Goal: Task Accomplishment & Management: Manage account settings

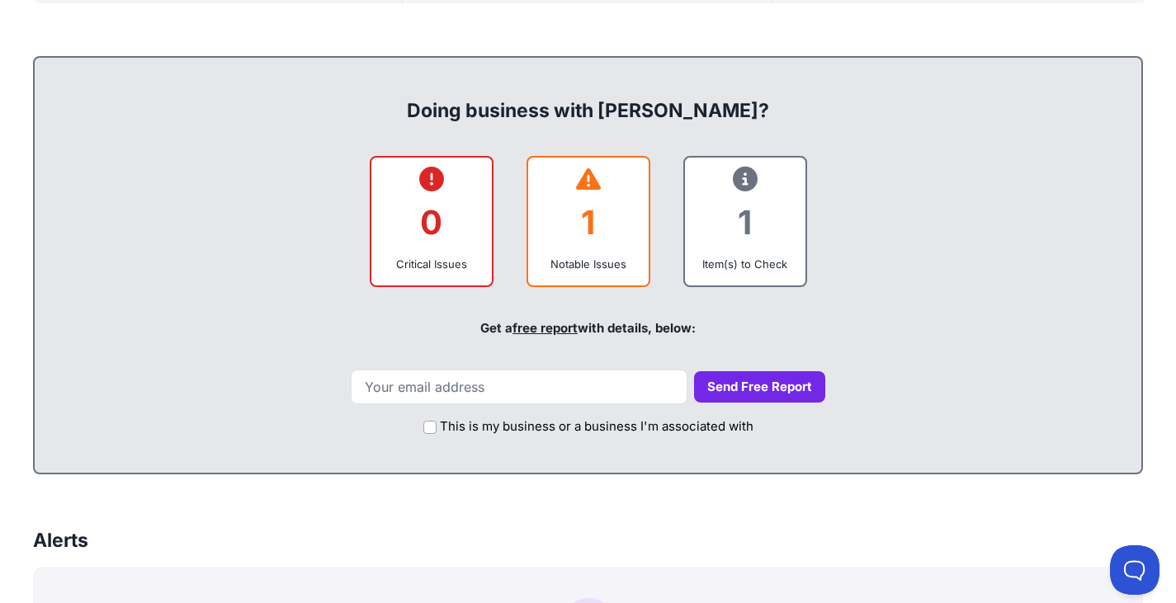
scroll to position [660, 0]
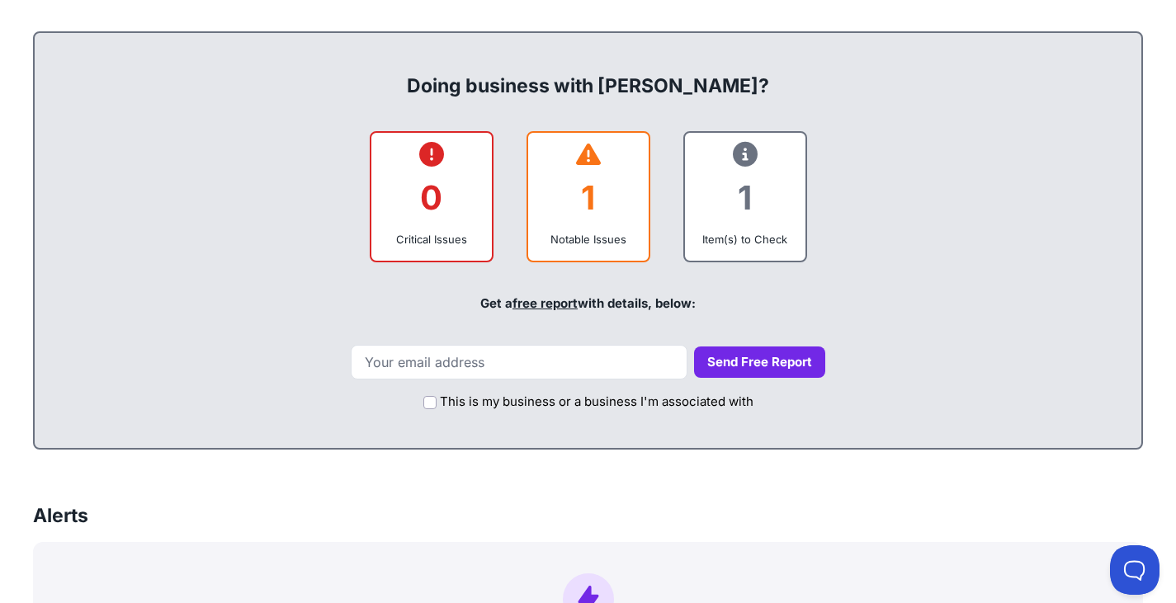
click at [599, 239] on div "Notable Issues" at bounding box center [588, 239] width 94 height 17
click at [589, 180] on div "1" at bounding box center [588, 197] width 94 height 67
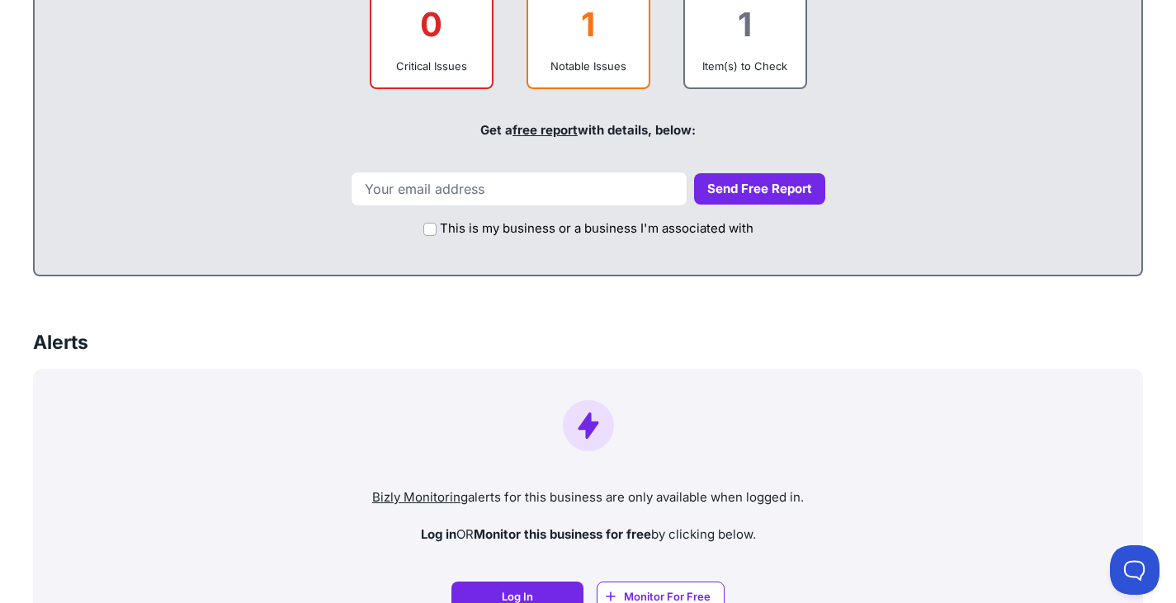
scroll to position [743, 0]
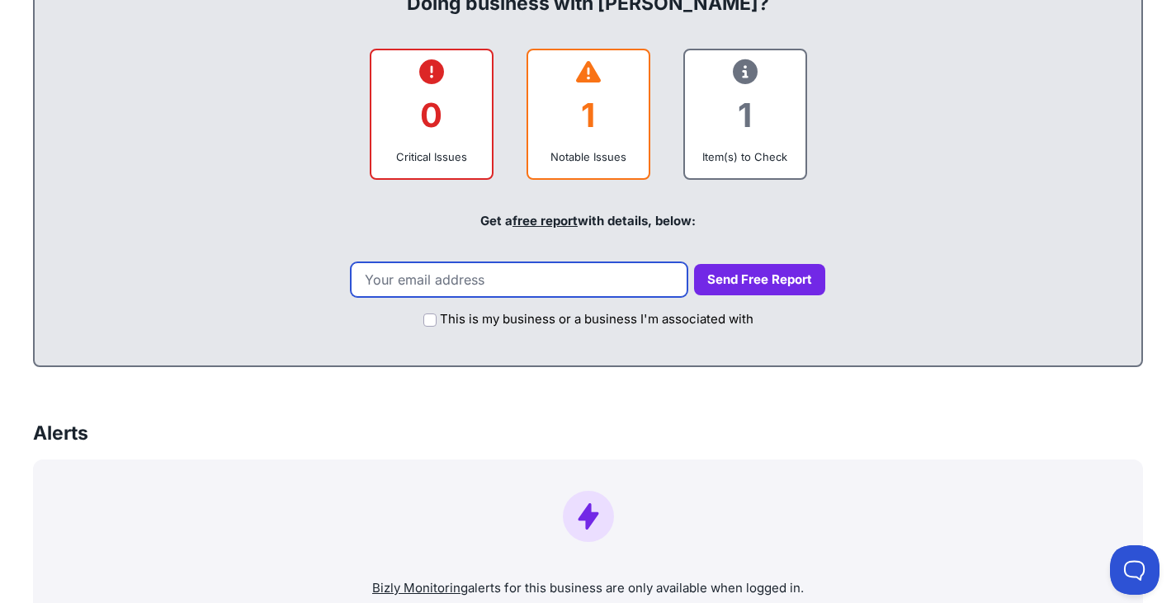
click at [577, 292] on input "email" at bounding box center [519, 279] width 337 height 35
type input "[EMAIL_ADDRESS][DOMAIN_NAME]"
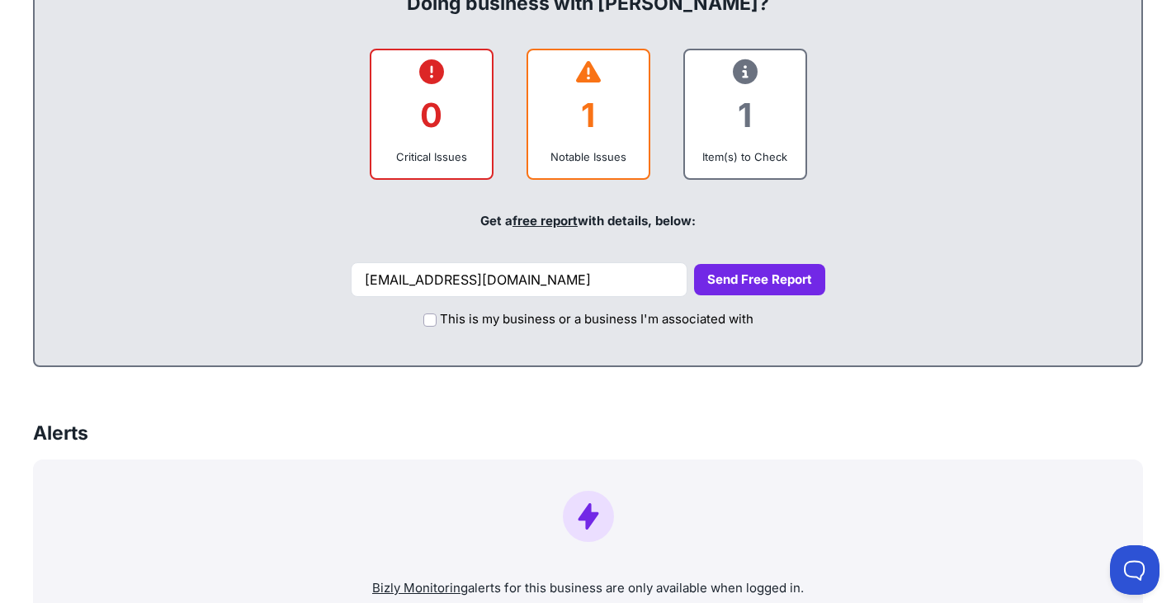
click at [789, 277] on button "Send Free Report" at bounding box center [759, 280] width 131 height 32
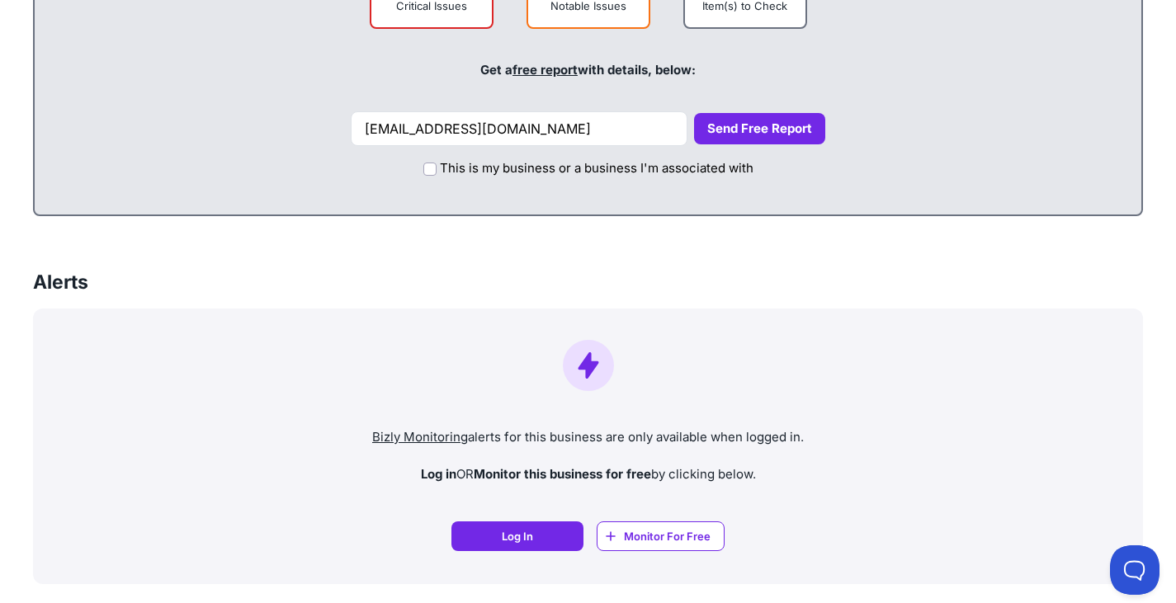
scroll to position [825, 0]
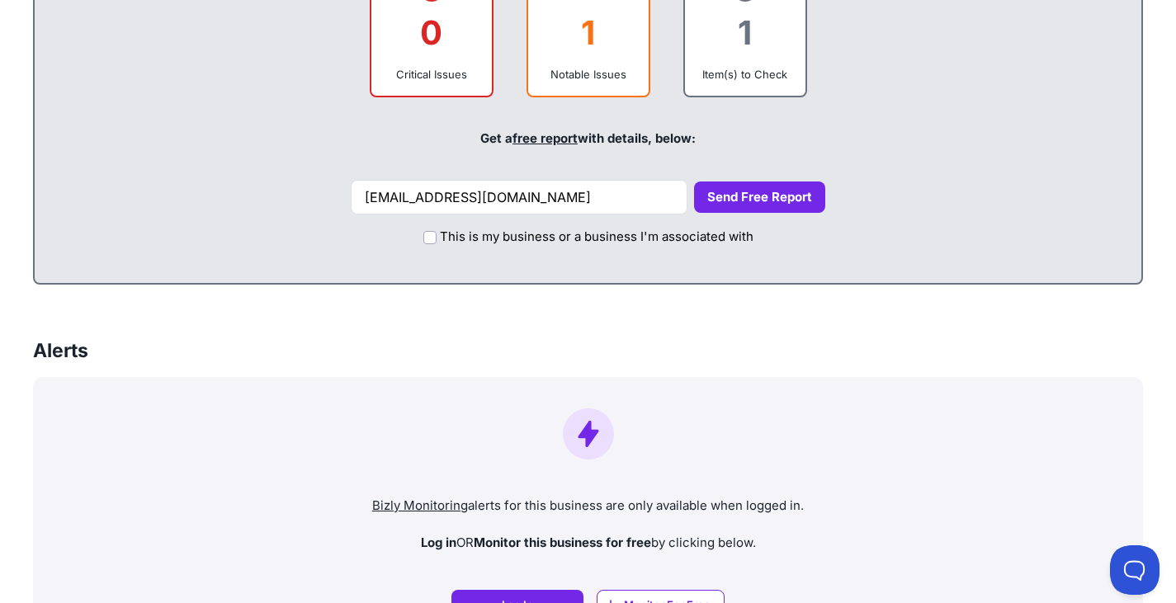
click at [715, 190] on button "Send Free Report" at bounding box center [759, 198] width 131 height 32
drag, startPoint x: 479, startPoint y: 193, endPoint x: 187, endPoint y: 181, distance: 292.5
click at [187, 181] on div "che.chenny@hotmail.com Send Free Report" at bounding box center [588, 197] width 1074 height 35
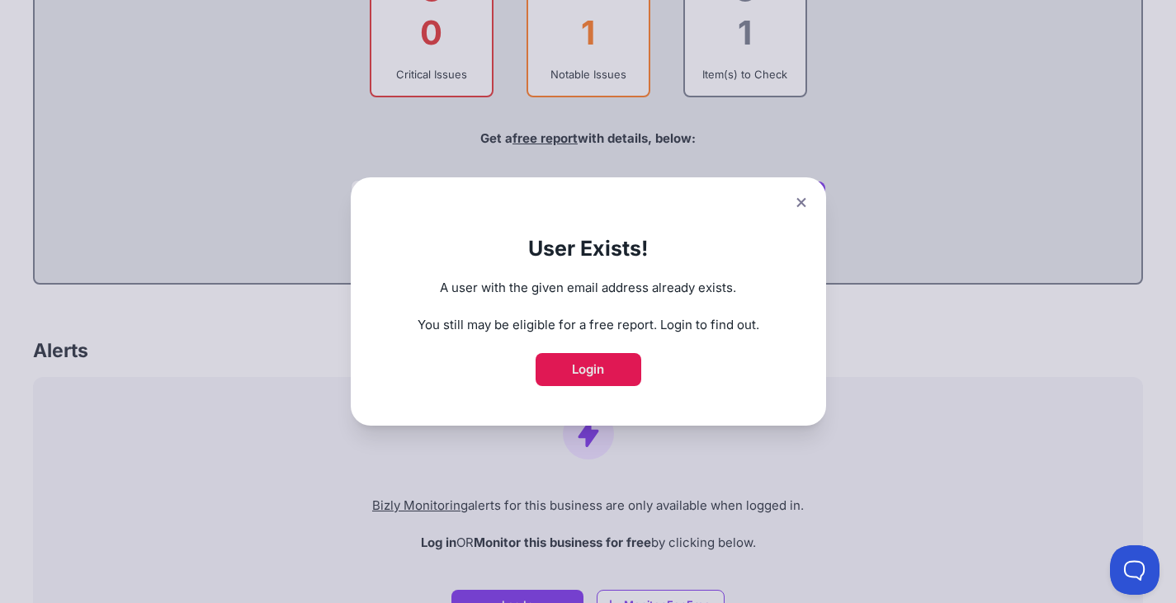
click at [607, 361] on link "Login" at bounding box center [589, 369] width 106 height 33
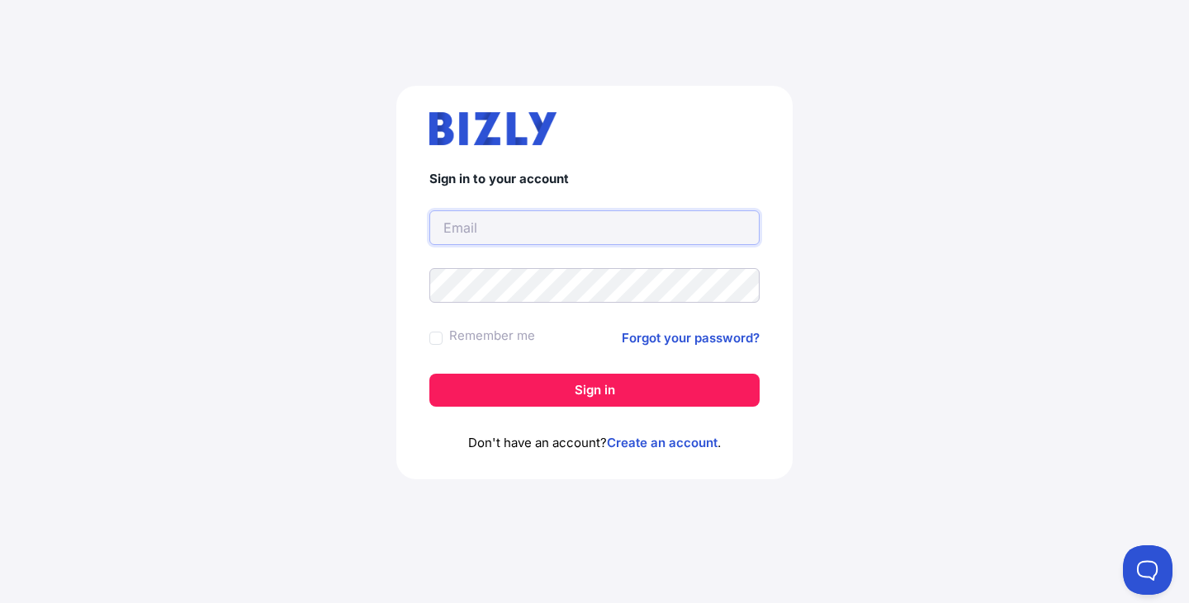
click at [570, 221] on input "text" at bounding box center [594, 227] width 330 height 35
type input "[EMAIL_ADDRESS][DOMAIN_NAME]"
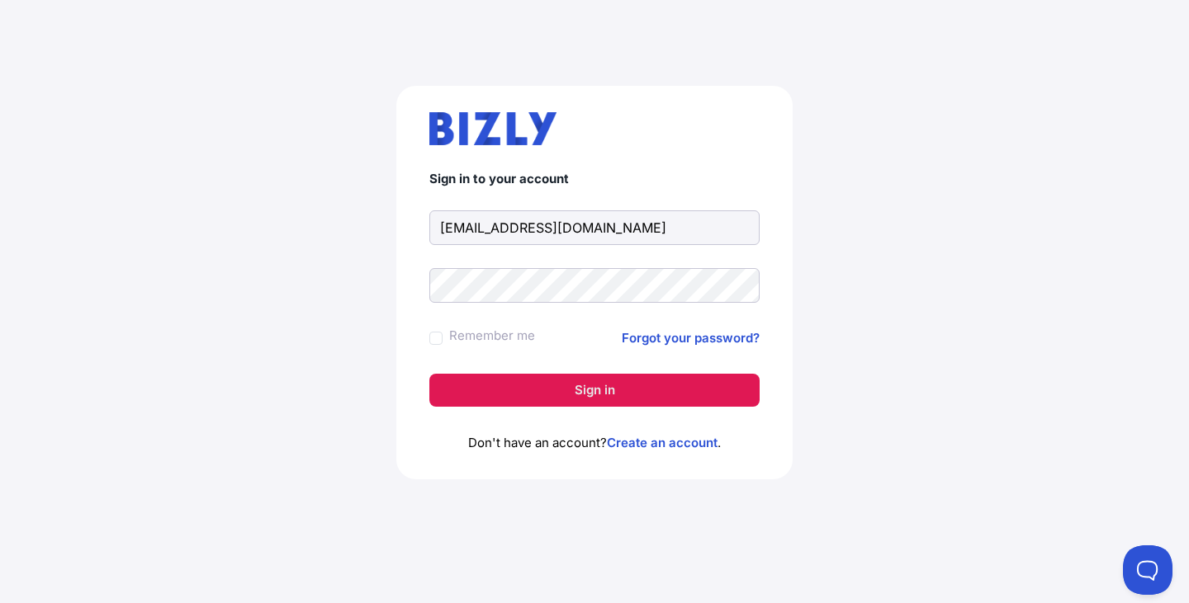
click at [502, 395] on button "Sign in" at bounding box center [594, 390] width 330 height 33
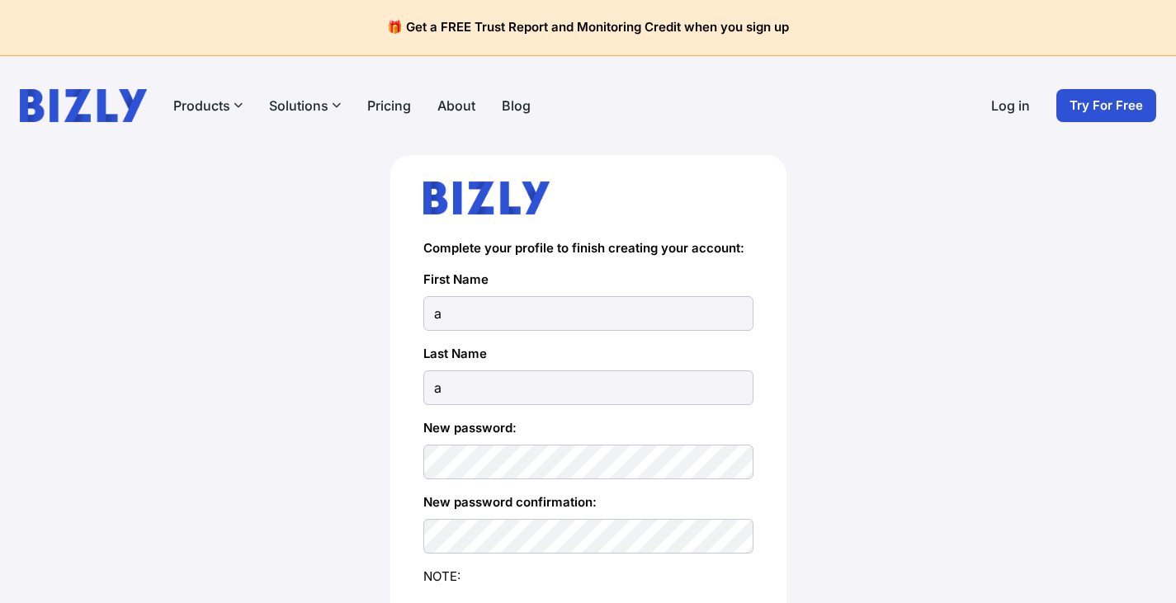
click at [697, 503] on label "New password confirmation:" at bounding box center [588, 503] width 330 height 20
click at [494, 422] on label "New password:" at bounding box center [588, 428] width 330 height 20
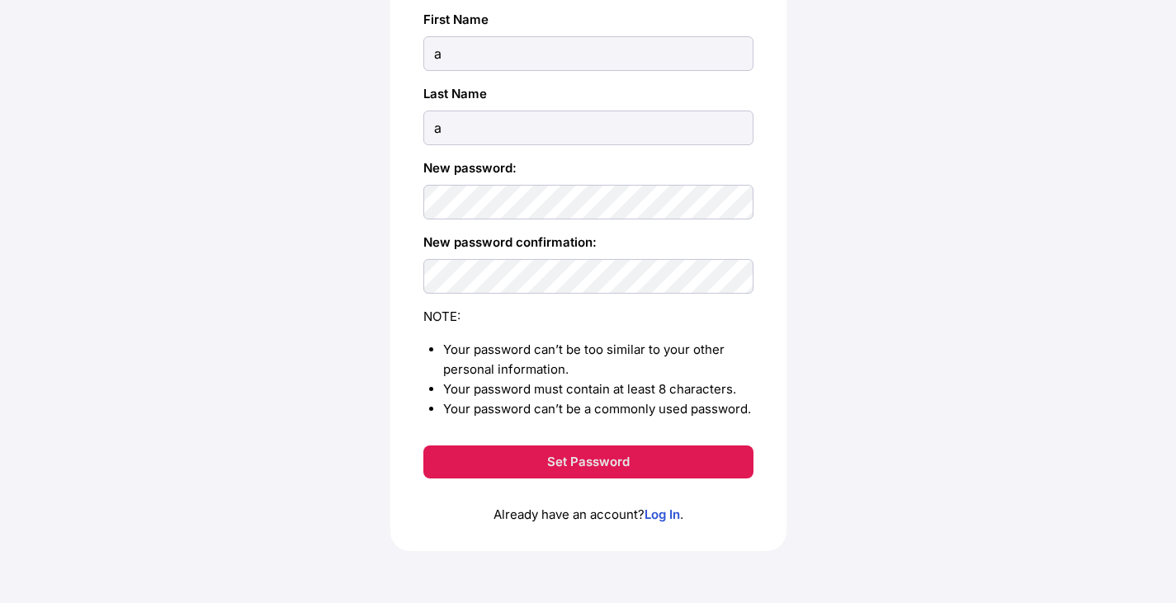
click at [568, 456] on button "Set Password" at bounding box center [588, 462] width 330 height 33
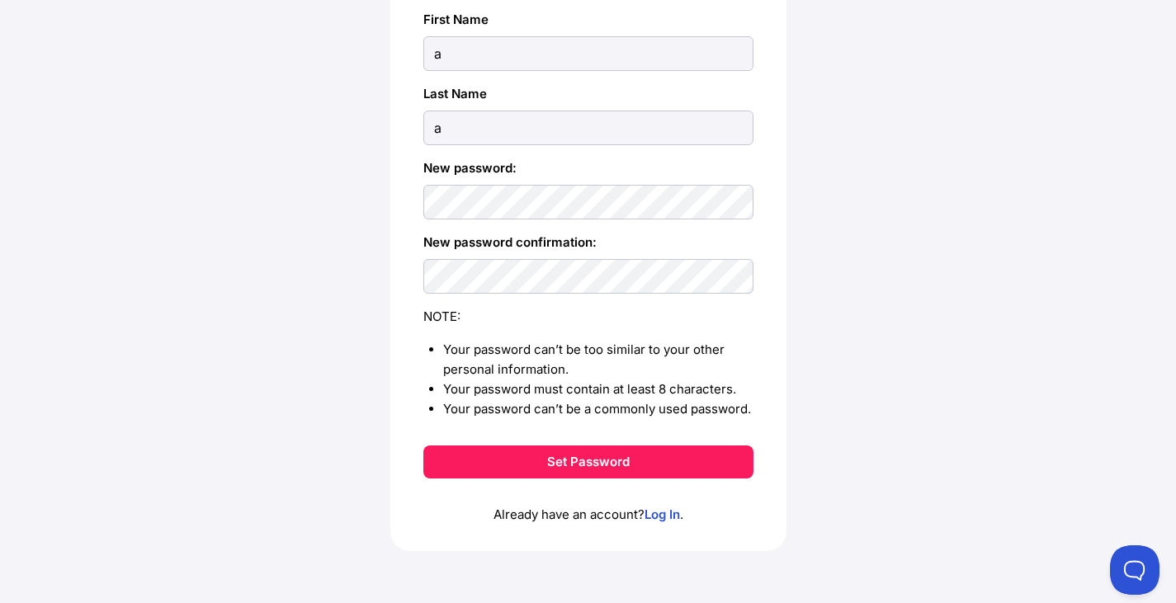
scroll to position [0, 0]
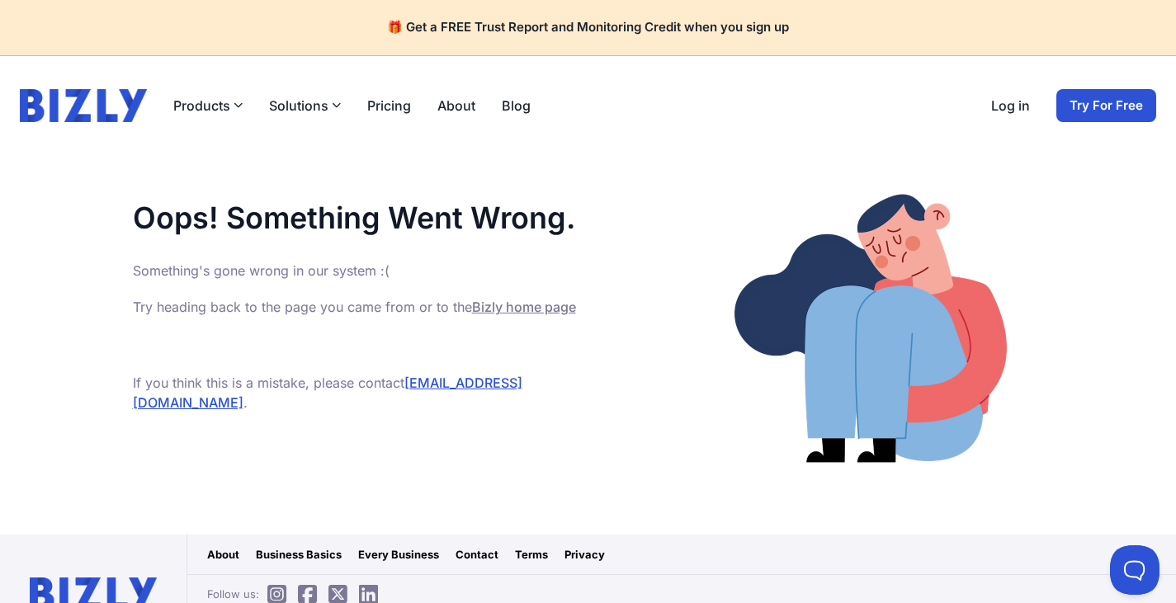
click at [509, 308] on link "Bizly home page" at bounding box center [524, 307] width 104 height 17
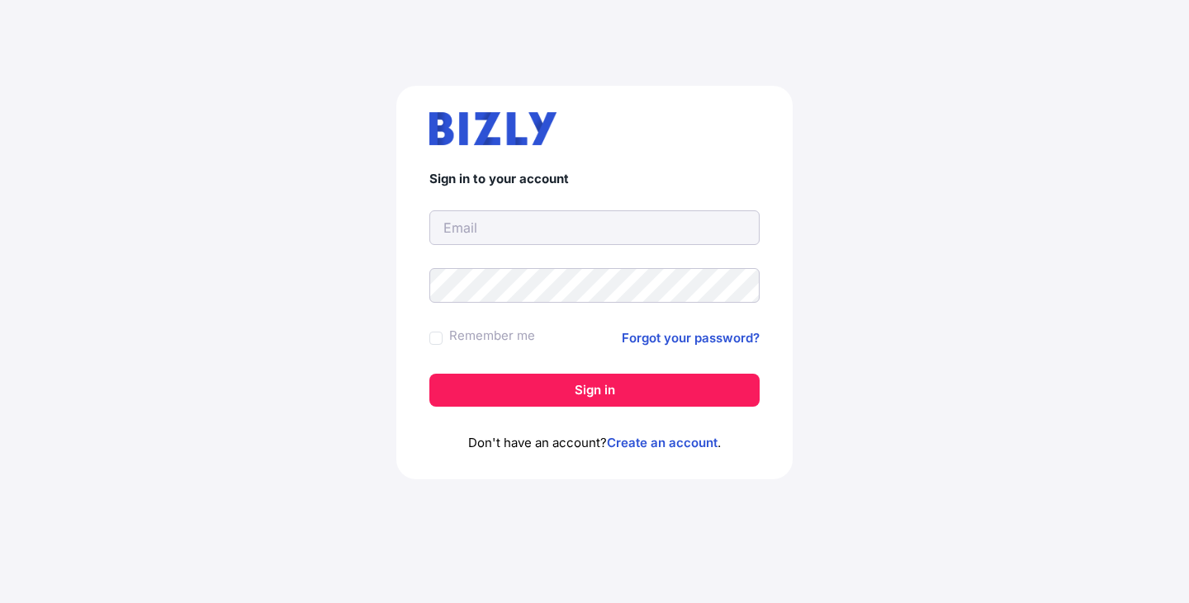
type input "a"
click at [534, 228] on input "a" at bounding box center [594, 227] width 330 height 35
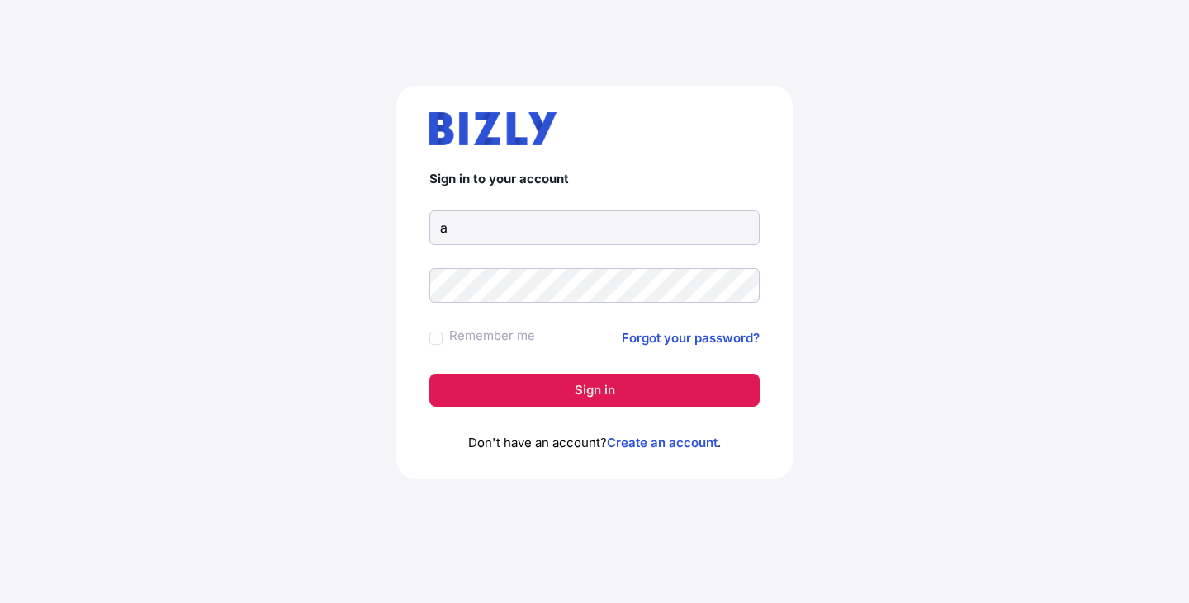
click at [476, 384] on button "Sign in" at bounding box center [594, 390] width 330 height 33
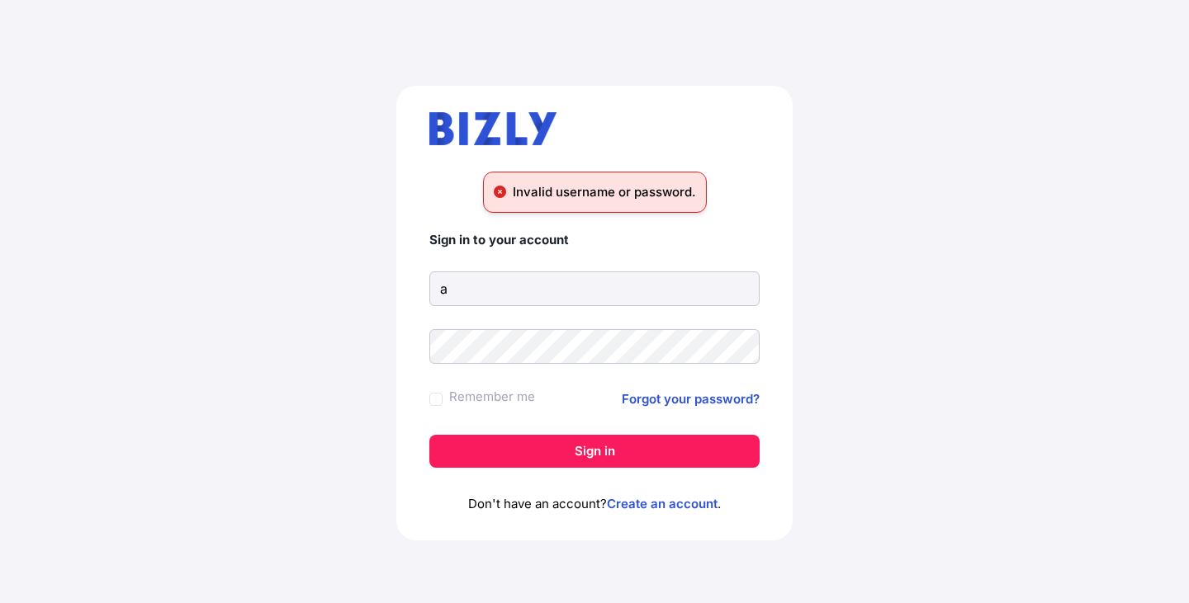
drag, startPoint x: 503, startPoint y: 289, endPoint x: 413, endPoint y: 291, distance: 90.8
click at [413, 291] on div "Invalid username or password. Sign in to your account a Remember me Forgot your…" at bounding box center [594, 313] width 396 height 455
type input "che.chenny@hotmail.com"
click at [429, 435] on button "Sign in" at bounding box center [594, 451] width 330 height 33
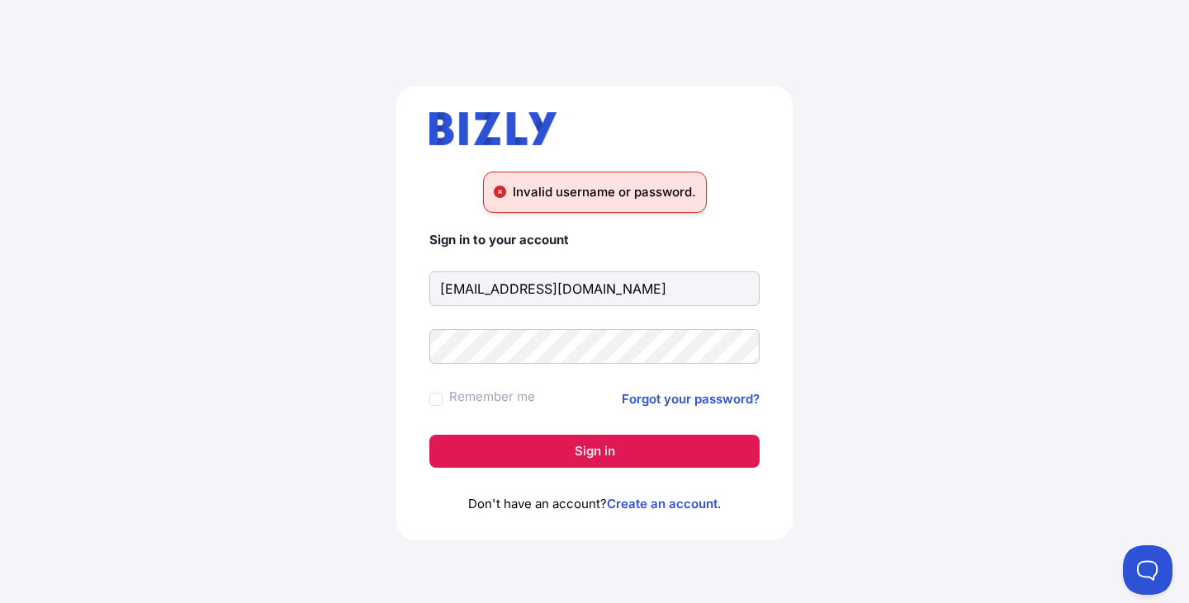
click at [564, 451] on button "Sign in" at bounding box center [594, 451] width 330 height 33
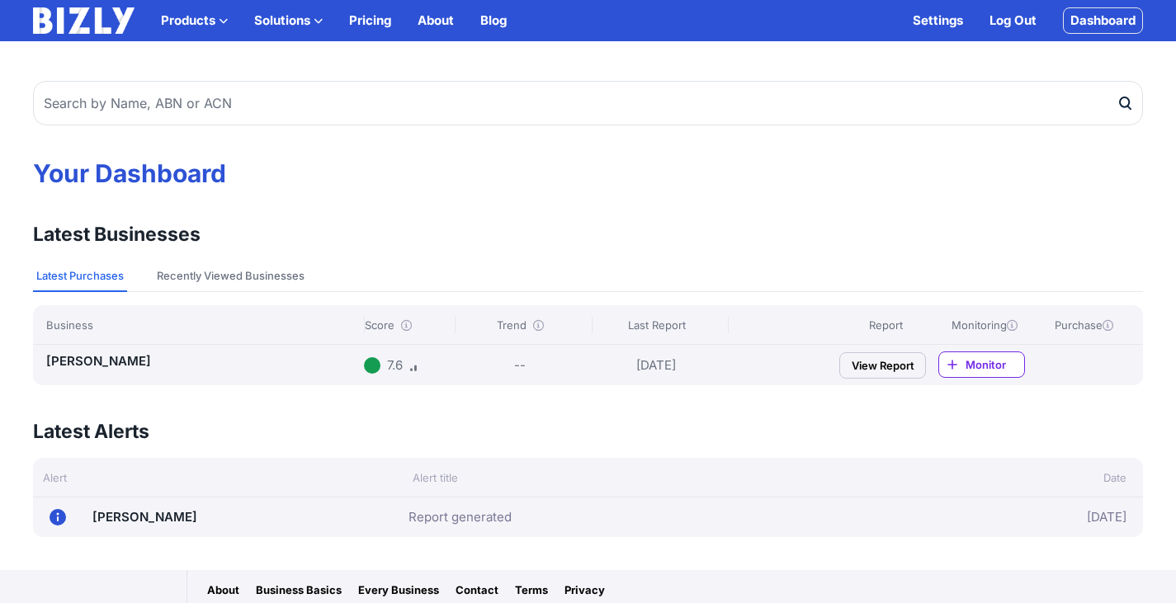
click at [910, 364] on link "View Report" at bounding box center [882, 365] width 87 height 26
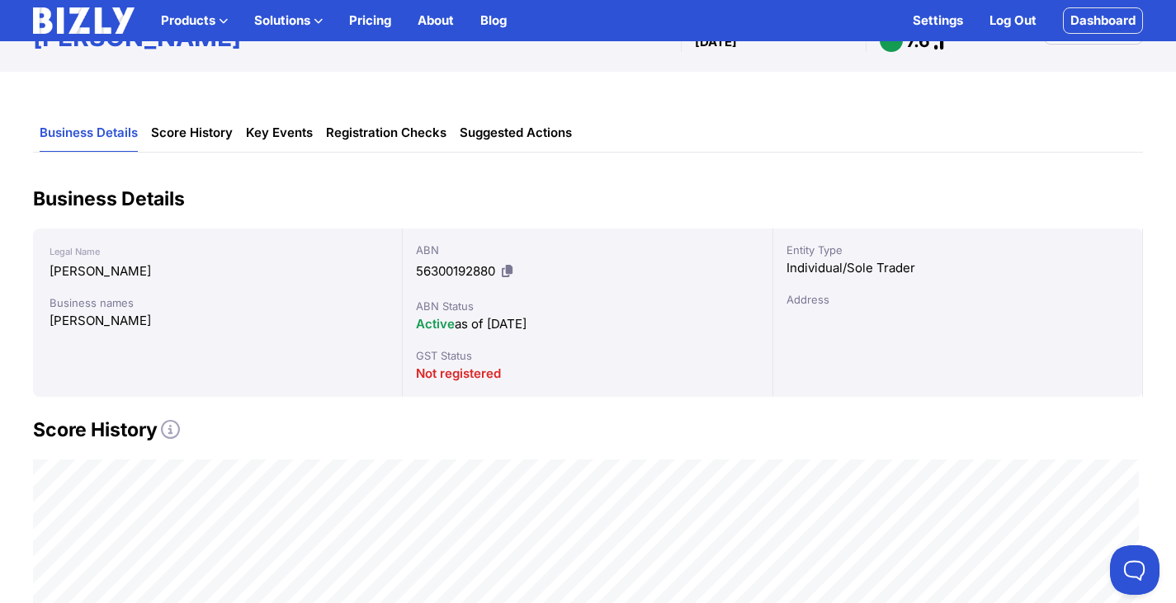
scroll to position [80, 0]
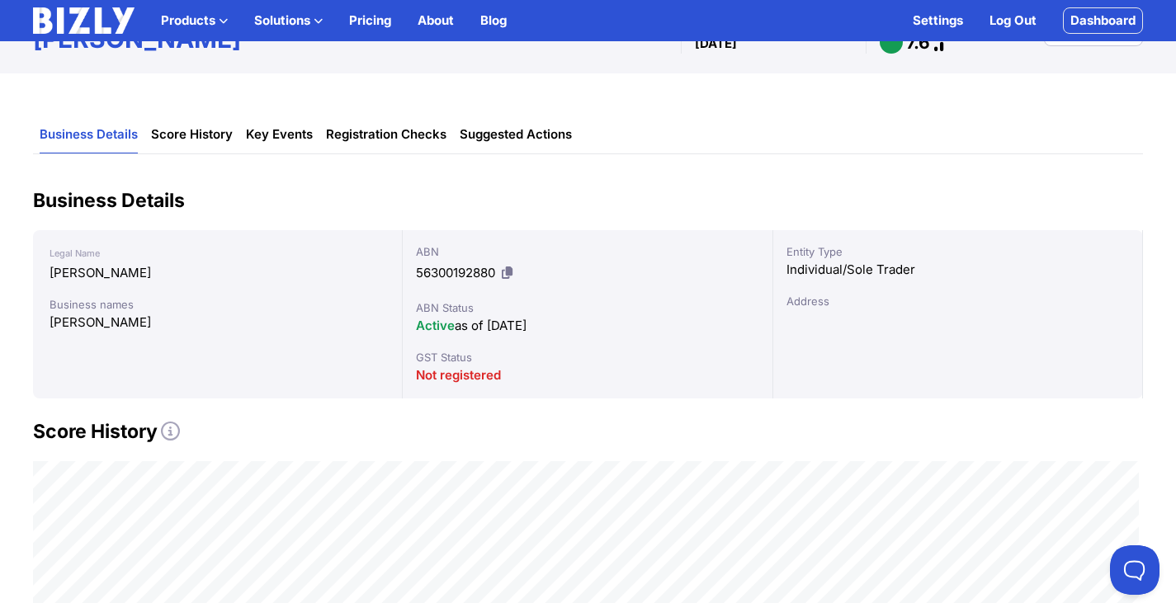
click at [528, 372] on div "Not registered" at bounding box center [587, 376] width 343 height 20
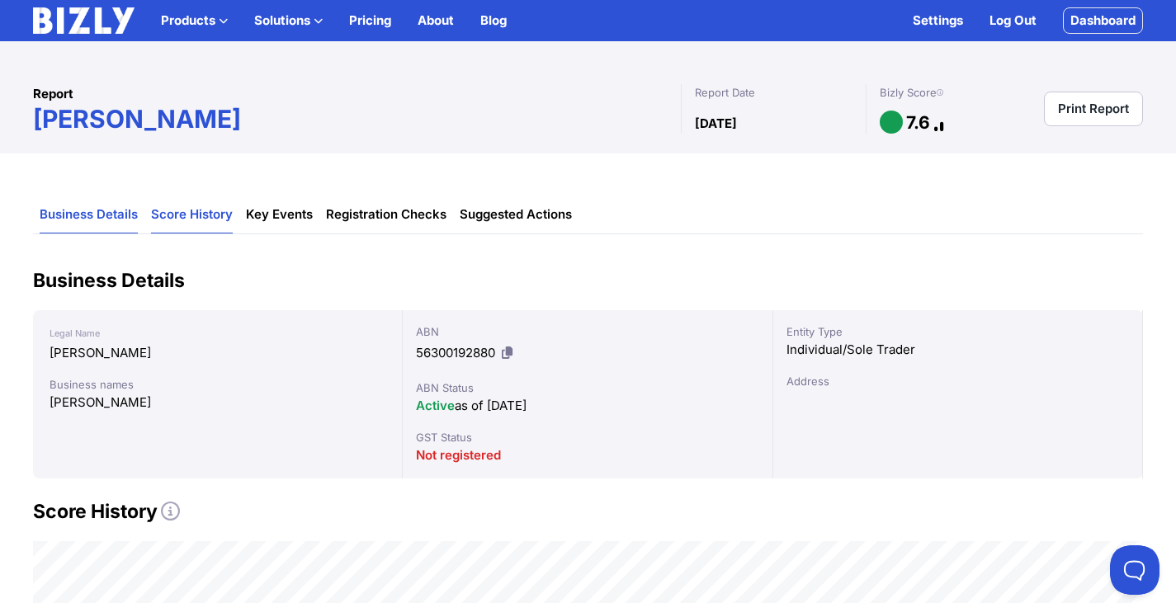
click at [168, 205] on link "Score History" at bounding box center [192, 214] width 82 height 37
click at [513, 220] on link "Suggested Actions" at bounding box center [516, 214] width 112 height 37
click at [1089, 111] on link "Print Report" at bounding box center [1093, 109] width 99 height 35
